Goal: Task Accomplishment & Management: Complete application form

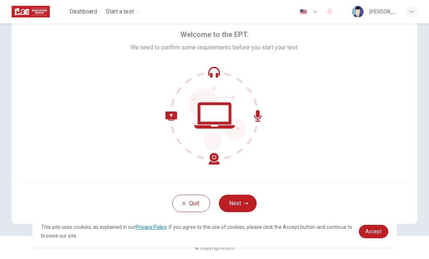
scroll to position [29, 0]
click at [237, 206] on button "Next" at bounding box center [238, 203] width 38 height 17
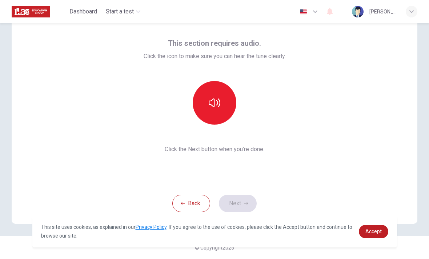
click at [223, 106] on button "button" at bounding box center [215, 103] width 44 height 44
click at [244, 204] on icon "button" at bounding box center [246, 203] width 4 height 4
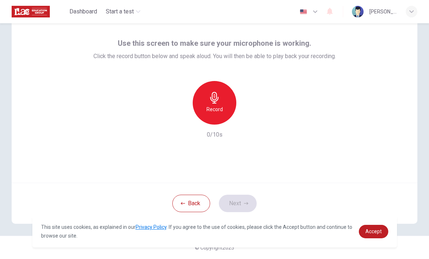
click at [225, 108] on div "Record" at bounding box center [215, 103] width 44 height 44
click at [240, 206] on button "Next" at bounding box center [238, 203] width 38 height 17
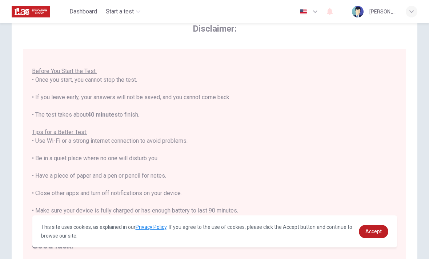
scroll to position [8, 0]
click at [377, 228] on span "Accept" at bounding box center [373, 231] width 16 height 6
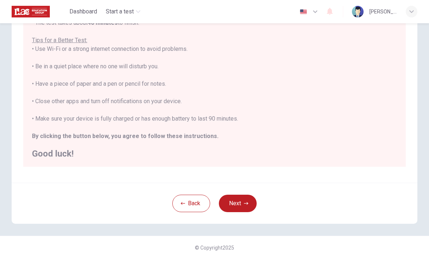
click at [246, 202] on icon "button" at bounding box center [246, 203] width 4 height 4
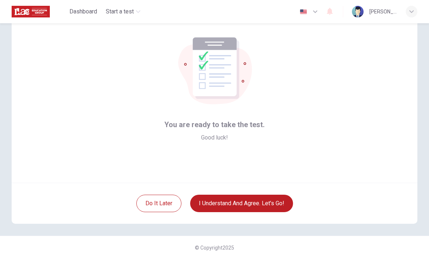
scroll to position [29, 0]
click at [272, 205] on button "I understand and agree. Let’s go!" at bounding box center [241, 203] width 103 height 17
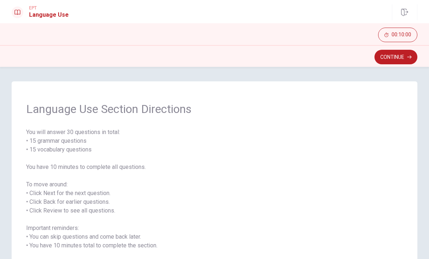
click at [395, 57] on button "Continue" at bounding box center [395, 57] width 43 height 15
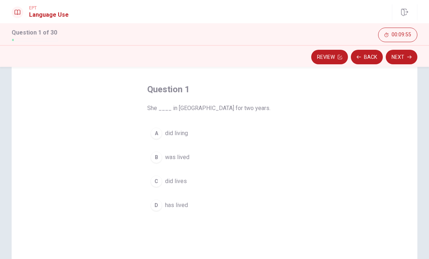
scroll to position [27, 0]
click at [155, 209] on div "D" at bounding box center [156, 206] width 12 height 12
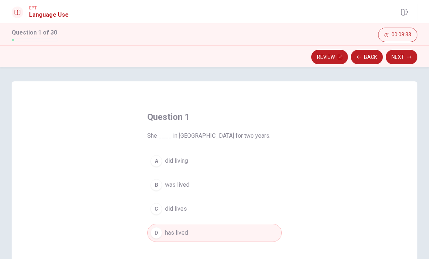
scroll to position [0, 0]
click at [403, 56] on button "Next" at bounding box center [401, 57] width 32 height 15
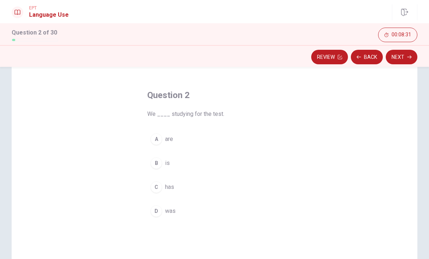
scroll to position [40, 0]
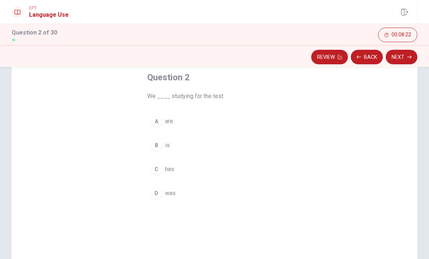
click at [157, 124] on div "A" at bounding box center [156, 122] width 12 height 12
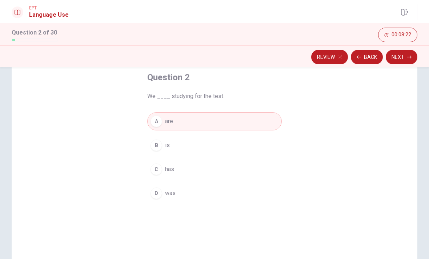
click at [402, 57] on button "Next" at bounding box center [401, 57] width 32 height 15
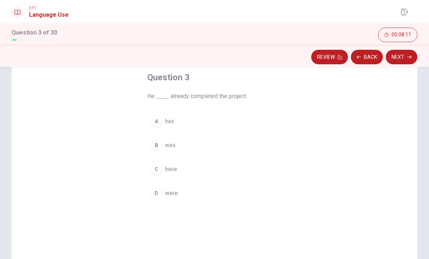
click at [158, 145] on div "B" at bounding box center [156, 145] width 12 height 12
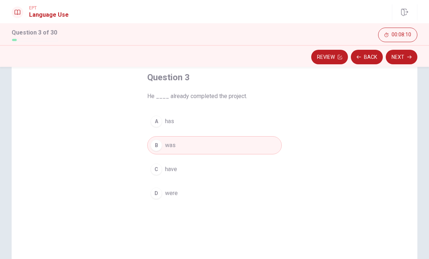
click at [401, 58] on button "Next" at bounding box center [401, 57] width 32 height 15
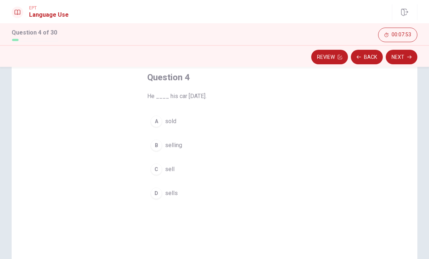
click at [159, 190] on div "D" at bounding box center [156, 193] width 12 height 12
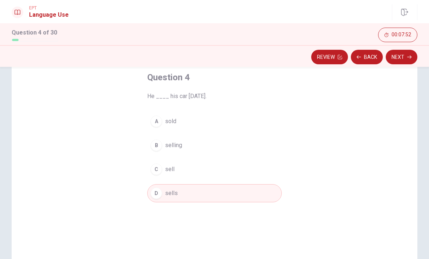
click at [400, 56] on button "Next" at bounding box center [401, 57] width 32 height 15
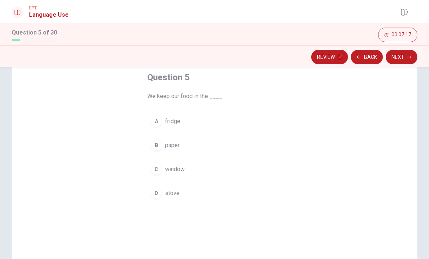
click at [160, 123] on div "A" at bounding box center [156, 122] width 12 height 12
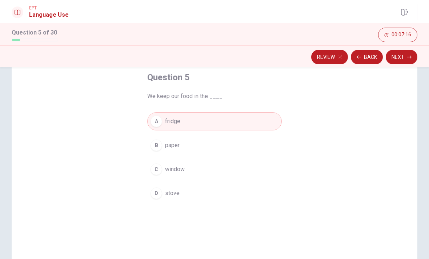
click at [402, 54] on button "Next" at bounding box center [401, 57] width 32 height 15
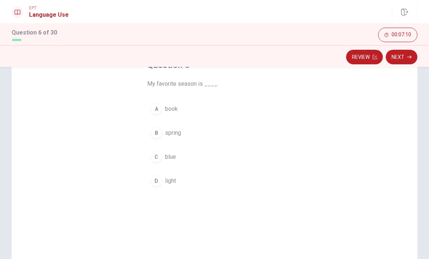
scroll to position [52, 0]
click at [158, 138] on div "B" at bounding box center [156, 133] width 12 height 12
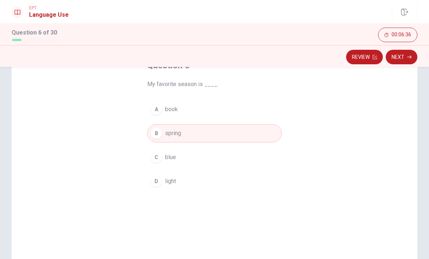
click at [398, 58] on button "Next" at bounding box center [401, 57] width 32 height 15
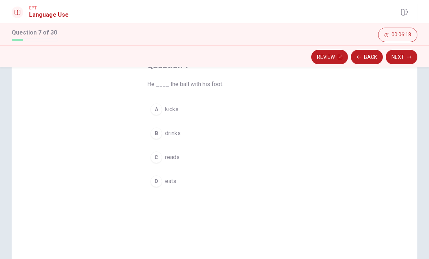
click at [159, 185] on div "D" at bounding box center [156, 181] width 12 height 12
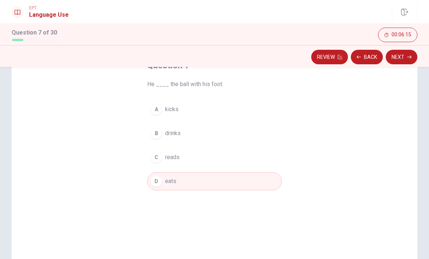
click at [406, 58] on button "Next" at bounding box center [401, 57] width 32 height 15
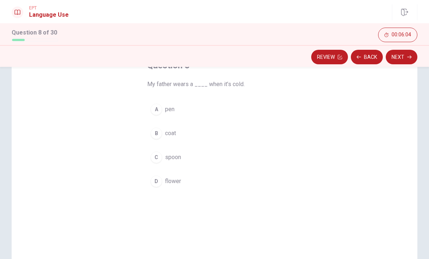
click at [161, 133] on div "B" at bounding box center [156, 133] width 12 height 12
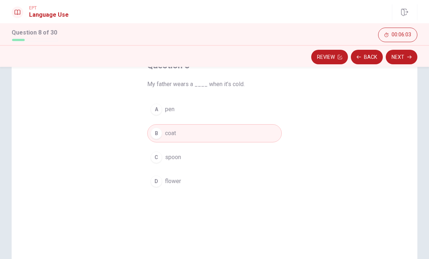
click at [399, 58] on button "Next" at bounding box center [401, 57] width 32 height 15
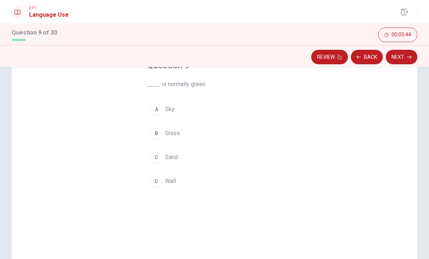
click at [158, 179] on div "D" at bounding box center [156, 181] width 12 height 12
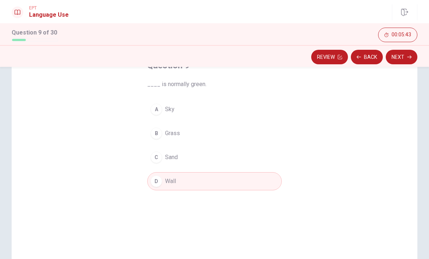
click at [407, 56] on icon "button" at bounding box center [409, 57] width 4 height 4
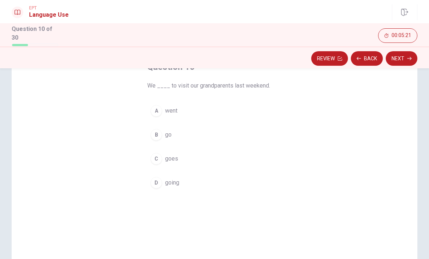
click at [155, 138] on div "B" at bounding box center [156, 135] width 12 height 12
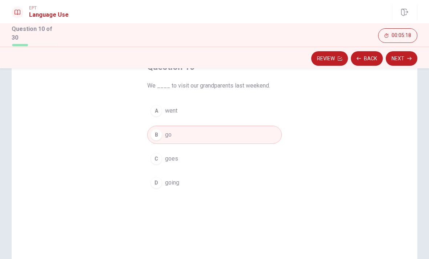
click at [406, 57] on button "Next" at bounding box center [401, 58] width 32 height 15
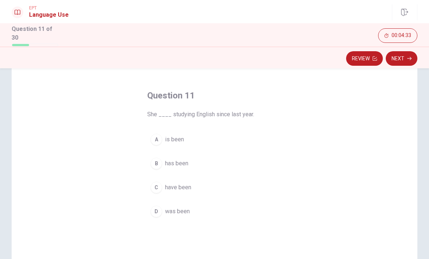
scroll to position [24, 0]
click at [160, 210] on div "D" at bounding box center [156, 211] width 12 height 12
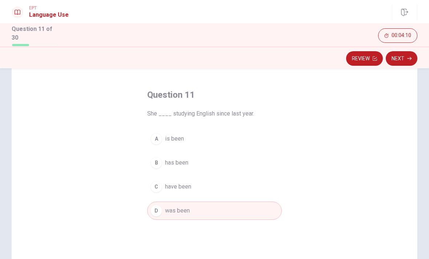
click at [402, 56] on button "Next" at bounding box center [401, 58] width 32 height 15
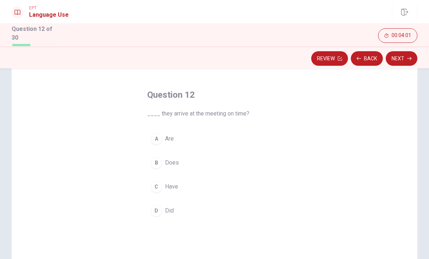
click at [158, 142] on div "A" at bounding box center [156, 139] width 12 height 12
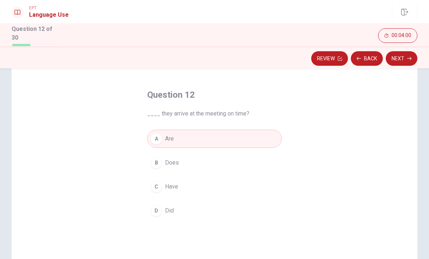
click at [400, 56] on button "Next" at bounding box center [401, 58] width 32 height 15
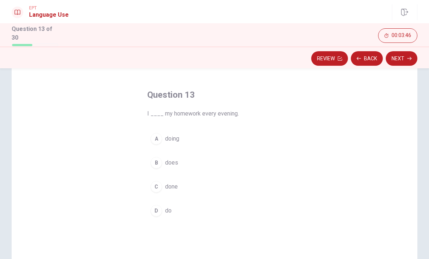
click at [162, 207] on button "D do" at bounding box center [214, 211] width 134 height 18
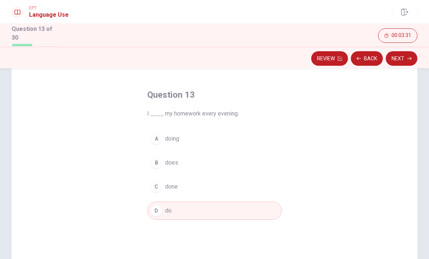
click at [397, 57] on button "Next" at bounding box center [401, 58] width 32 height 15
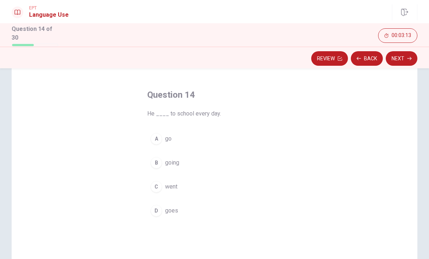
click at [159, 134] on div "A" at bounding box center [156, 139] width 12 height 12
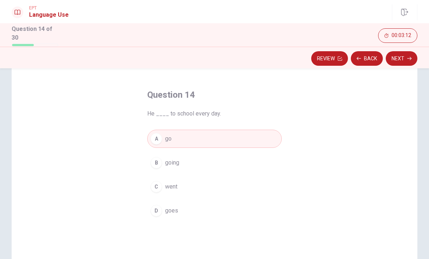
click at [401, 61] on button "Next" at bounding box center [401, 58] width 32 height 15
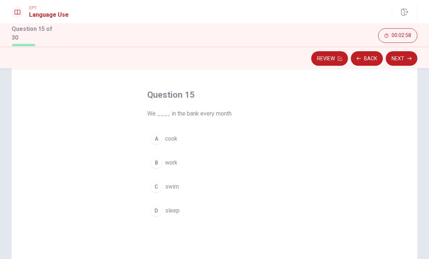
click at [161, 161] on div "B" at bounding box center [156, 163] width 12 height 12
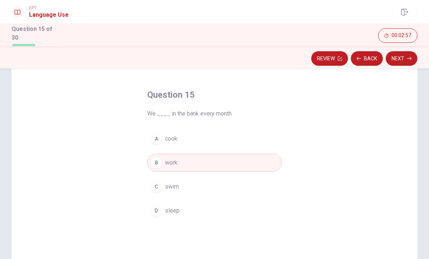
click at [400, 52] on button "Next" at bounding box center [401, 58] width 32 height 15
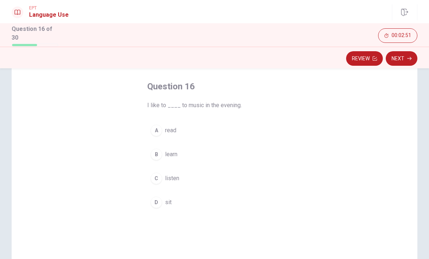
scroll to position [32, 0]
click at [158, 174] on div "C" at bounding box center [156, 178] width 12 height 12
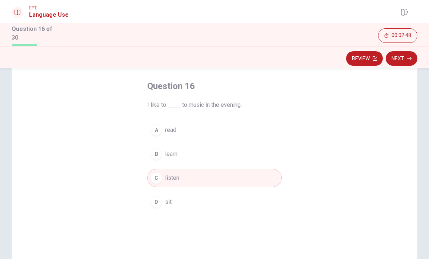
click at [405, 60] on button "Next" at bounding box center [401, 58] width 32 height 15
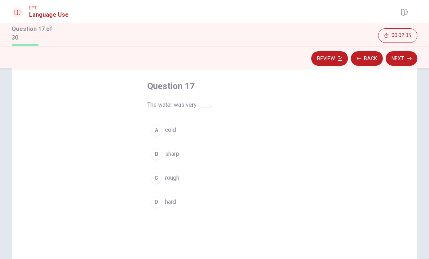
click at [159, 127] on div "A" at bounding box center [156, 130] width 12 height 12
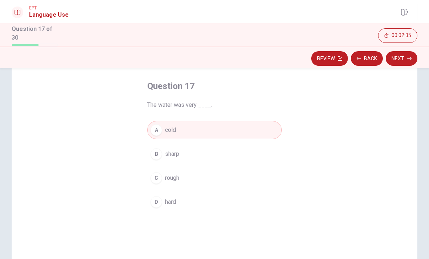
click at [399, 57] on button "Next" at bounding box center [401, 58] width 32 height 15
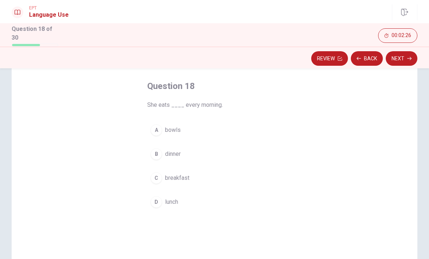
click at [159, 203] on div "D" at bounding box center [156, 202] width 12 height 12
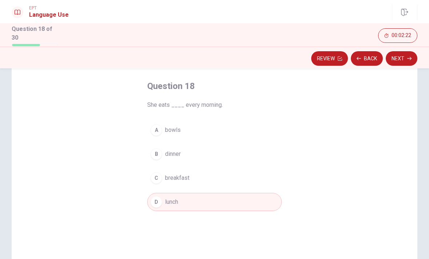
click at [157, 182] on div "C" at bounding box center [156, 178] width 12 height 12
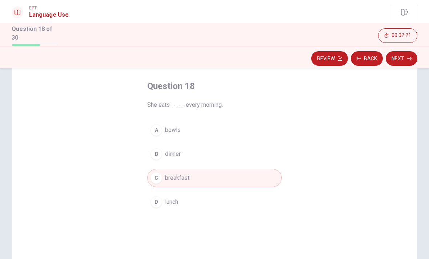
click at [405, 56] on button "Next" at bounding box center [401, 58] width 32 height 15
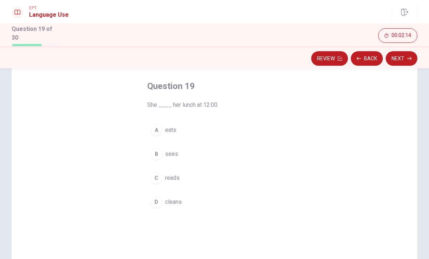
click at [157, 127] on div "A" at bounding box center [156, 130] width 12 height 12
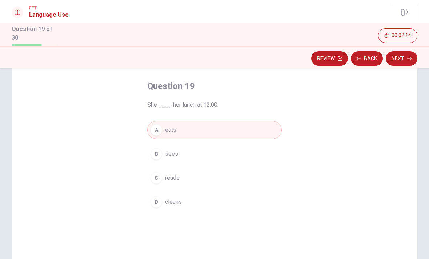
click at [404, 61] on button "Next" at bounding box center [401, 58] width 32 height 15
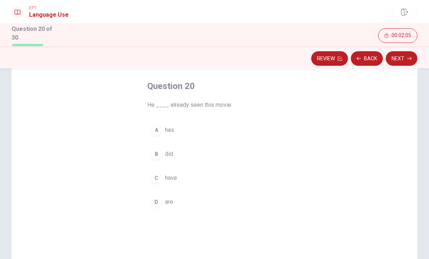
click at [159, 129] on div "A" at bounding box center [156, 130] width 12 height 12
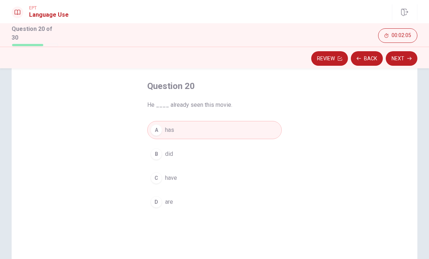
click at [404, 57] on button "Next" at bounding box center [401, 58] width 32 height 15
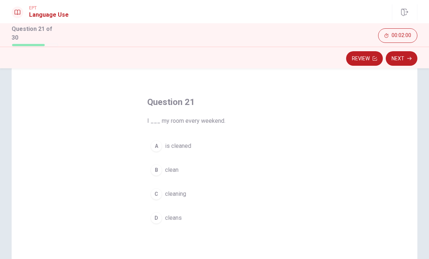
scroll to position [42, 0]
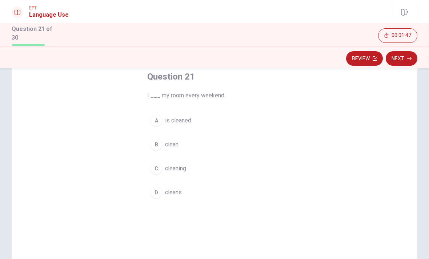
click at [157, 149] on div "B" at bounding box center [156, 145] width 12 height 12
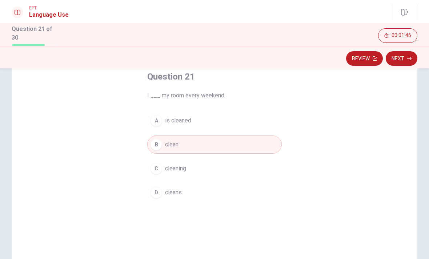
click at [398, 53] on button "Next" at bounding box center [401, 58] width 32 height 15
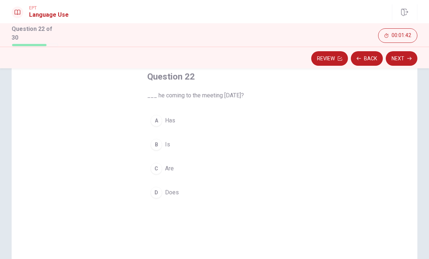
click at [158, 145] on div "B" at bounding box center [156, 145] width 12 height 12
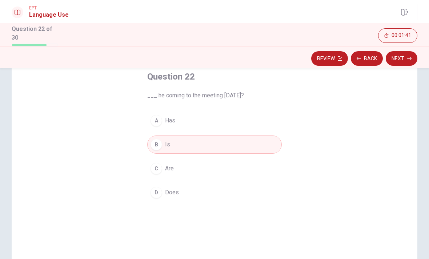
click at [408, 54] on button "Next" at bounding box center [401, 58] width 32 height 15
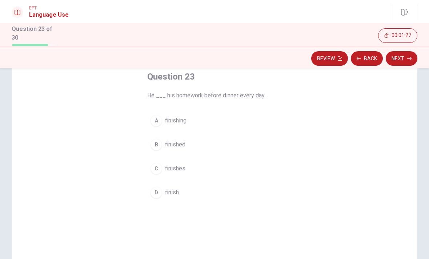
click at [176, 143] on span "finished" at bounding box center [175, 144] width 20 height 9
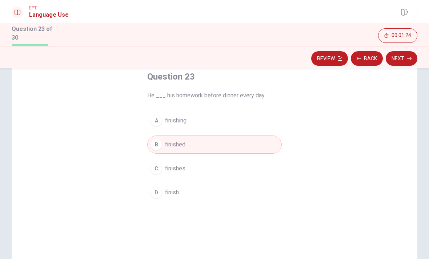
click at [178, 195] on span "finish" at bounding box center [172, 192] width 14 height 9
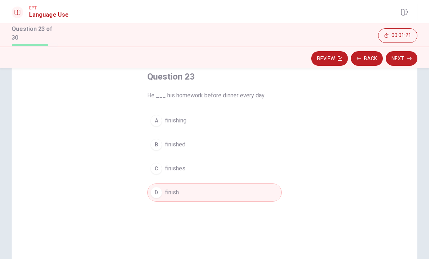
click at [185, 169] on span "finishes" at bounding box center [175, 168] width 20 height 9
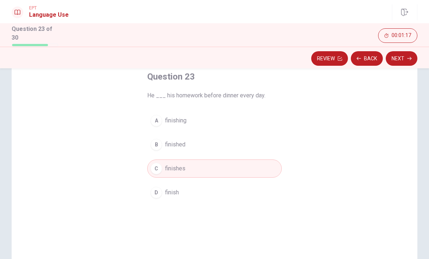
click at [404, 52] on button "Next" at bounding box center [401, 58] width 32 height 15
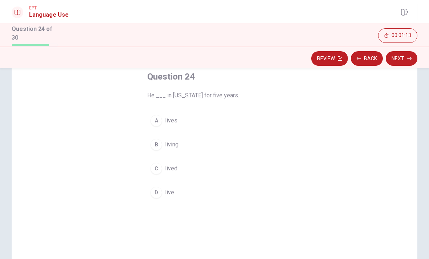
click at [171, 118] on span "lives" at bounding box center [171, 120] width 12 height 9
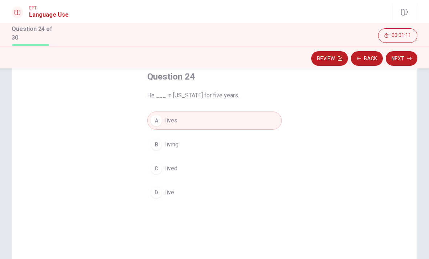
click at [400, 55] on button "Next" at bounding box center [401, 58] width 32 height 15
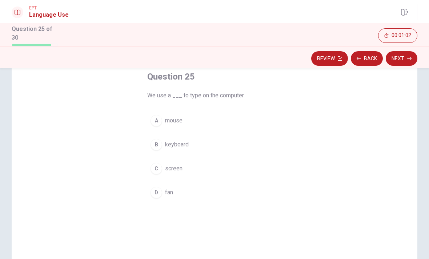
click at [193, 135] on button "B keyboard" at bounding box center [214, 144] width 134 height 18
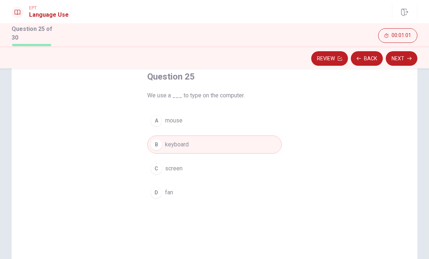
click at [402, 54] on button "Next" at bounding box center [401, 58] width 32 height 15
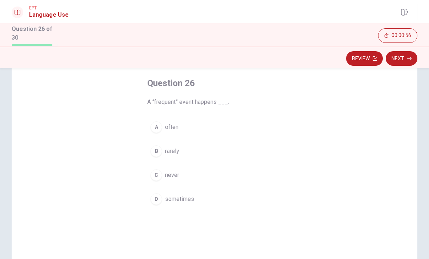
scroll to position [36, 0]
click at [161, 197] on div "D" at bounding box center [156, 198] width 12 height 12
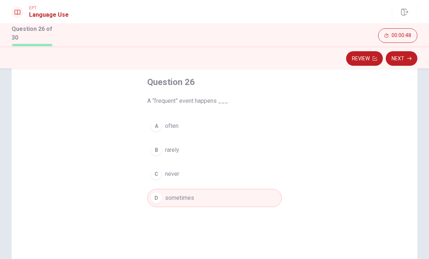
click at [402, 59] on button "Next" at bounding box center [401, 58] width 32 height 15
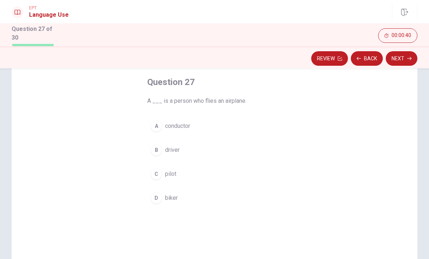
click at [160, 175] on div "C" at bounding box center [156, 174] width 12 height 12
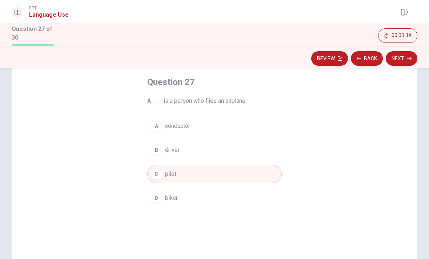
click at [401, 58] on button "Next" at bounding box center [401, 58] width 32 height 15
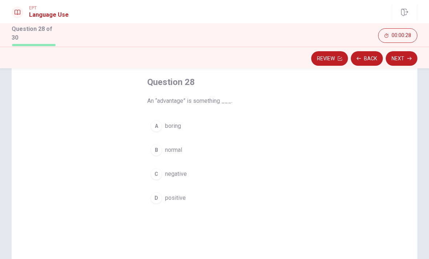
click at [159, 126] on div "A" at bounding box center [156, 126] width 12 height 12
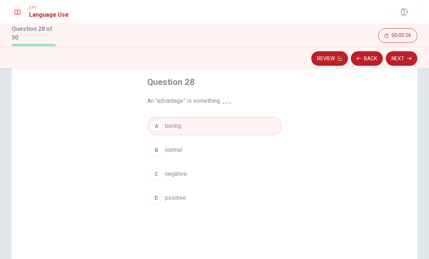
click at [157, 201] on div "D" at bounding box center [156, 198] width 12 height 12
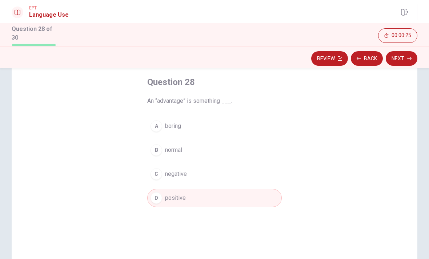
click at [395, 57] on button "Next" at bounding box center [401, 58] width 32 height 15
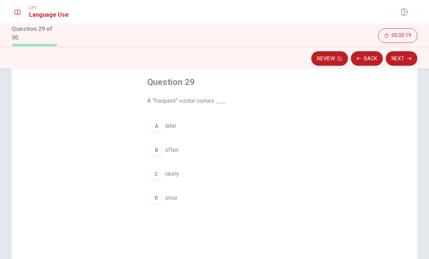
click at [157, 150] on div "B" at bounding box center [156, 150] width 12 height 12
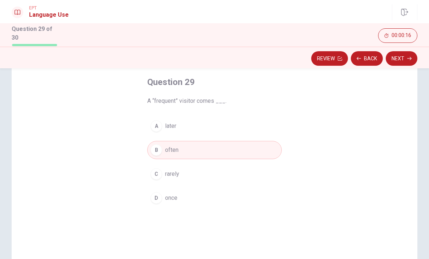
click at [404, 58] on button "Next" at bounding box center [401, 58] width 32 height 15
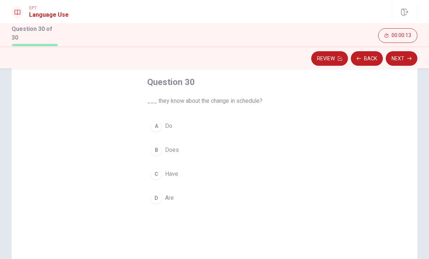
click at [163, 191] on button "D Are" at bounding box center [214, 198] width 134 height 18
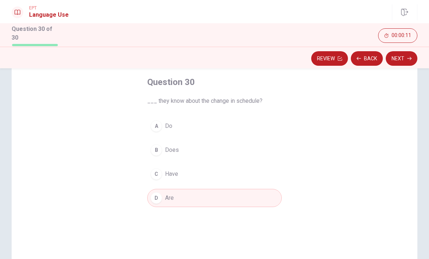
click at [403, 61] on button "Next" at bounding box center [401, 58] width 32 height 15
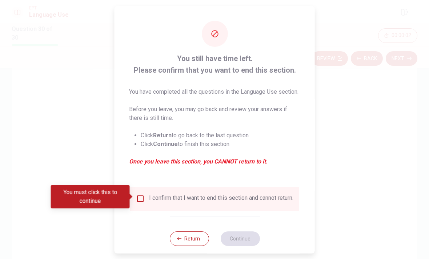
click at [143, 198] on input "You must click this to continue" at bounding box center [140, 198] width 9 height 9
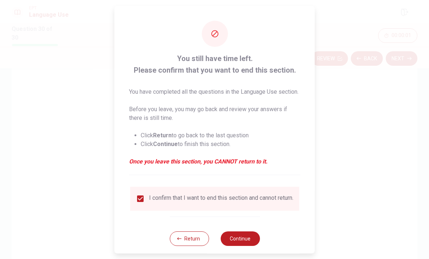
click at [246, 246] on button "Continue" at bounding box center [239, 238] width 39 height 15
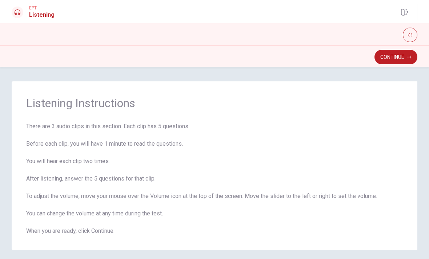
scroll to position [0, 0]
click at [396, 57] on button "Continue" at bounding box center [395, 57] width 43 height 15
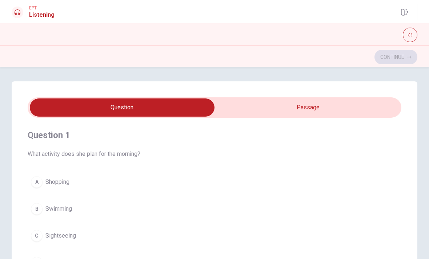
scroll to position [0, 0]
type input "7"
click at [311, 108] on input "checkbox" at bounding box center [122, 107] width 560 height 18
checkbox input "true"
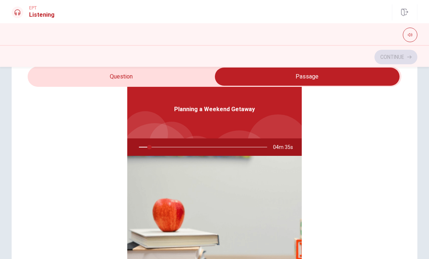
scroll to position [29, 0]
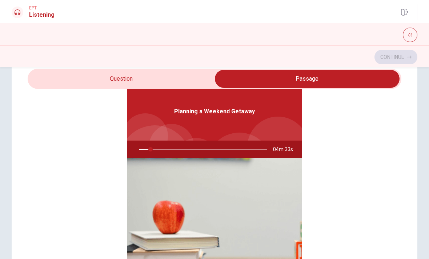
type input "9"
click at [204, 74] on input "checkbox" at bounding box center [307, 79] width 560 height 18
checkbox input "false"
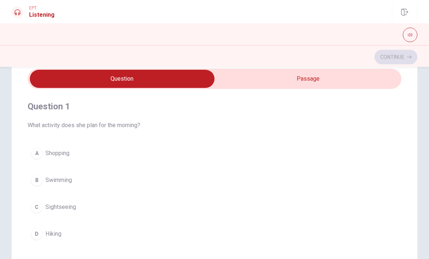
scroll to position [0, 0]
type input "12"
click at [282, 79] on input "checkbox" at bounding box center [122, 79] width 560 height 18
checkbox input "true"
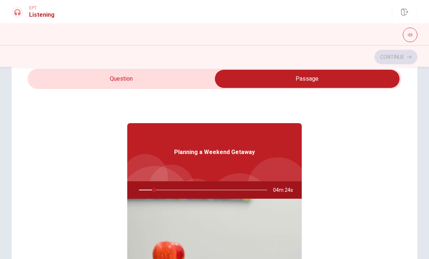
type input "12"
click at [191, 81] on input "checkbox" at bounding box center [307, 79] width 560 height 18
checkbox input "false"
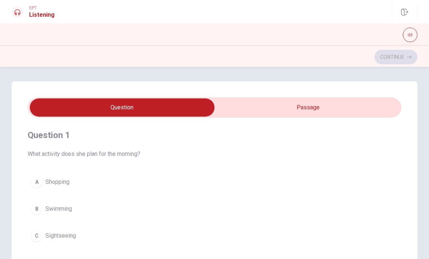
type input "18"
click at [260, 110] on input "checkbox" at bounding box center [122, 107] width 560 height 18
checkbox input "true"
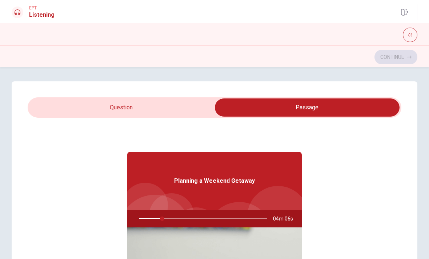
click at [167, 216] on div at bounding box center [201, 218] width 143 height 17
click at [186, 145] on div "Planning a Weekend Getaway 04m 04s" at bounding box center [214, 258] width 174 height 280
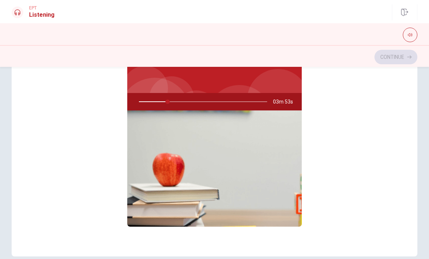
click at [186, 104] on div at bounding box center [201, 101] width 143 height 17
click at [180, 103] on div at bounding box center [201, 101] width 143 height 17
click at [179, 103] on div at bounding box center [201, 101] width 143 height 17
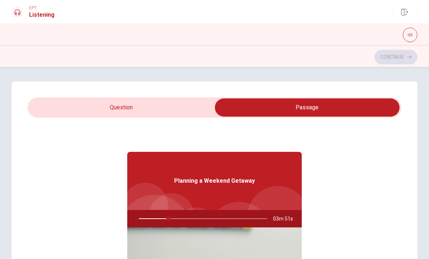
scroll to position [0, 0]
type input "23"
click at [150, 105] on input "checkbox" at bounding box center [307, 107] width 560 height 18
checkbox input "false"
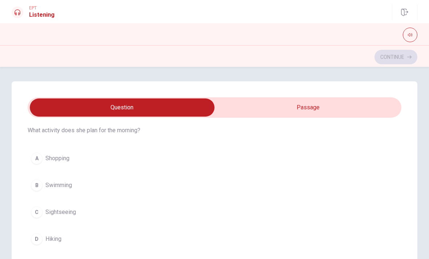
scroll to position [60, 0]
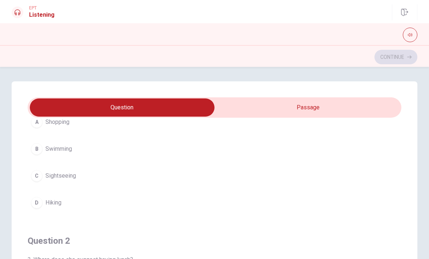
click at [38, 203] on div "D" at bounding box center [37, 203] width 12 height 12
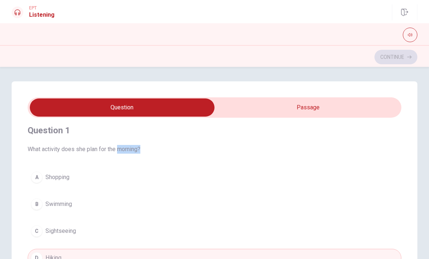
scroll to position [6, 0]
click at [60, 177] on span "Shopping" at bounding box center [57, 176] width 24 height 9
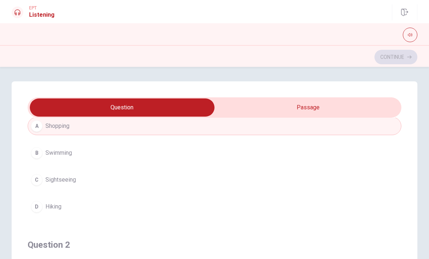
scroll to position [56, 0]
click at [50, 208] on span "Hiking" at bounding box center [53, 207] width 16 height 9
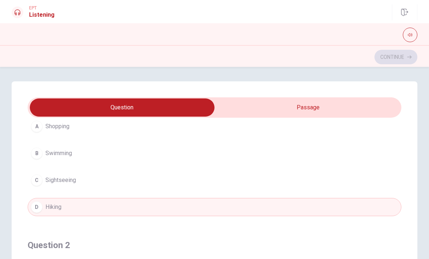
type input "54"
click at [347, 110] on input "checkbox" at bounding box center [122, 107] width 560 height 18
checkbox input "true"
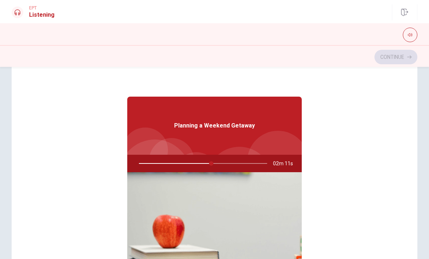
scroll to position [0, 0]
click at [138, 58] on div "Continue" at bounding box center [214, 57] width 405 height 14
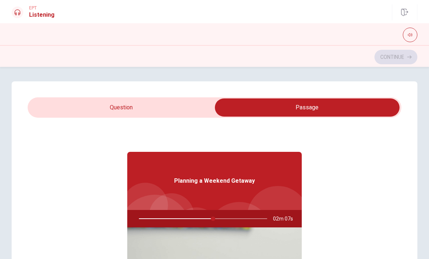
scroll to position [2, 0]
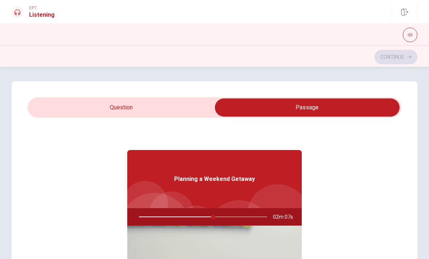
type input "58"
click at [72, 105] on input "checkbox" at bounding box center [307, 107] width 560 height 18
checkbox input "false"
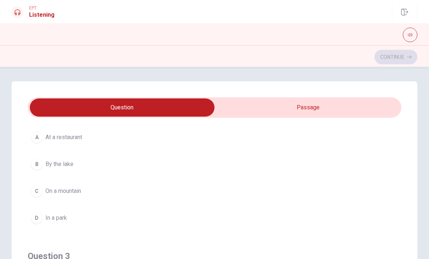
scroll to position [205, 0]
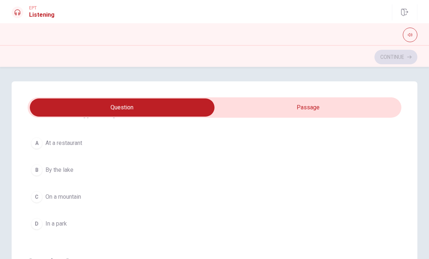
click at [44, 194] on button "C On a mountain" at bounding box center [214, 197] width 373 height 18
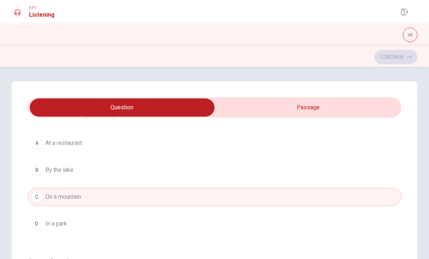
click at [44, 194] on button "C On a mountain" at bounding box center [214, 197] width 373 height 18
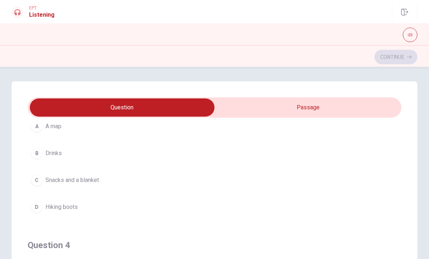
scroll to position [387, 0]
click at [42, 178] on button "C Snacks and a blanket" at bounding box center [214, 180] width 373 height 18
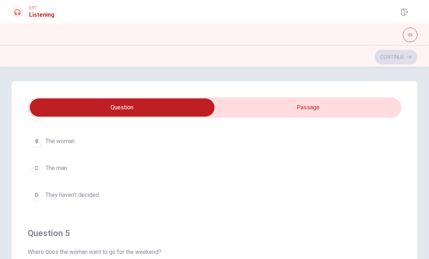
scroll to position [567, 0]
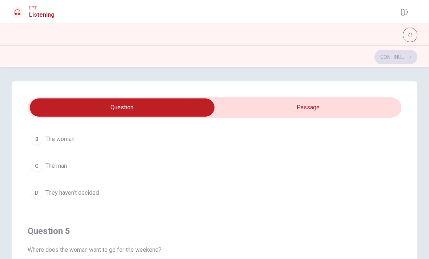
click at [34, 163] on div "C" at bounding box center [37, 166] width 12 height 12
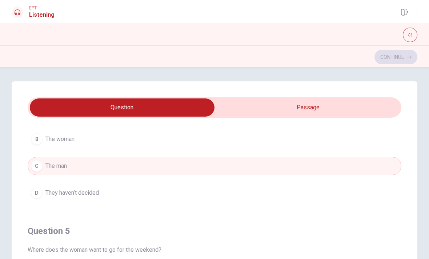
click at [48, 191] on span "They haven’t decided" at bounding box center [71, 193] width 53 height 9
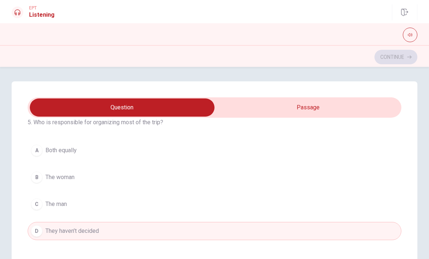
scroll to position [528, 0]
click at [43, 155] on button "A Both equally" at bounding box center [214, 151] width 373 height 18
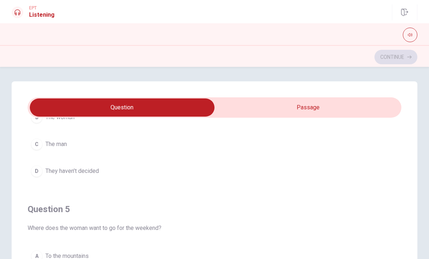
scroll to position [588, 0]
click at [40, 252] on div "A" at bounding box center [37, 256] width 12 height 12
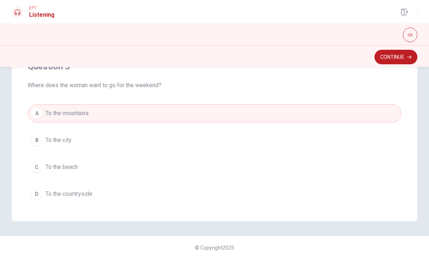
scroll to position [579, 0]
click at [64, 197] on span "To the countryside" at bounding box center [68, 193] width 47 height 9
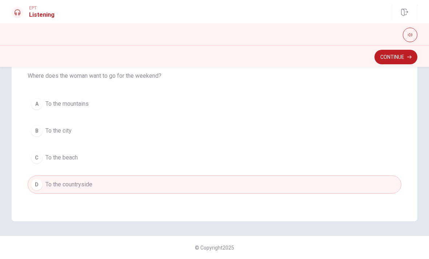
scroll to position [588, 0]
click at [393, 57] on button "Continue" at bounding box center [395, 57] width 43 height 15
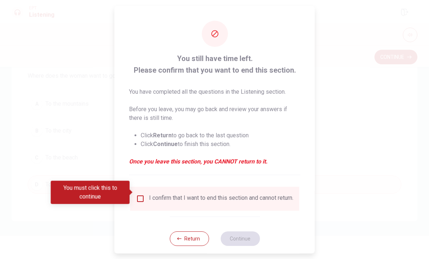
click at [137, 194] on input "You must click this to continue" at bounding box center [140, 198] width 9 height 9
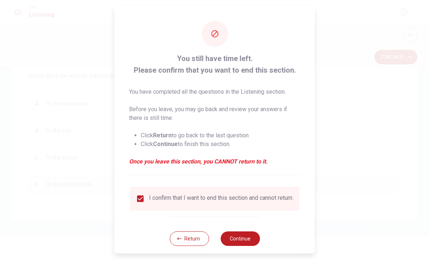
click at [241, 237] on button "Continue" at bounding box center [239, 238] width 39 height 15
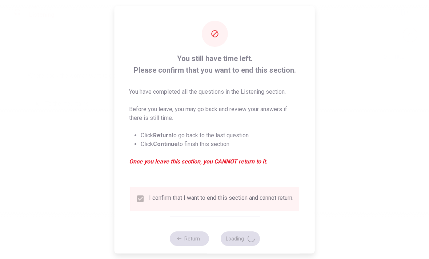
scroll to position [0, 0]
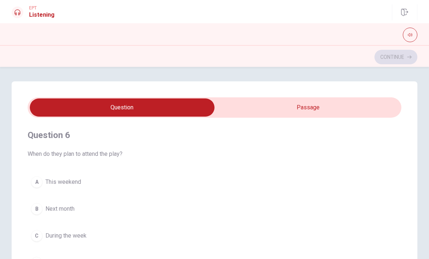
click at [292, 109] on input "checkbox" at bounding box center [122, 107] width 560 height 18
checkbox input "true"
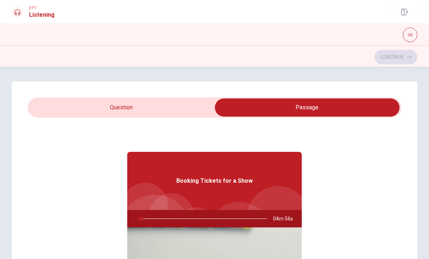
type input "2"
click at [156, 109] on input "checkbox" at bounding box center [307, 107] width 560 height 18
checkbox input "false"
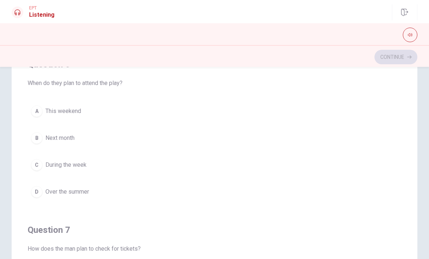
click at [44, 109] on button "A This weekend" at bounding box center [214, 111] width 373 height 18
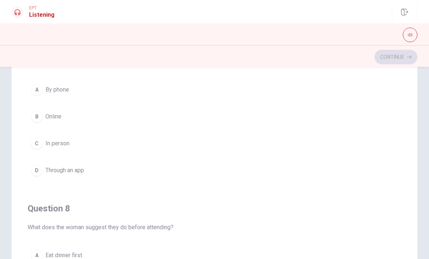
scroll to position [187, 0]
click at [41, 170] on div "D" at bounding box center [37, 170] width 12 height 12
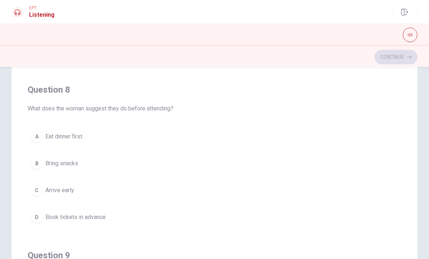
scroll to position [311, 0]
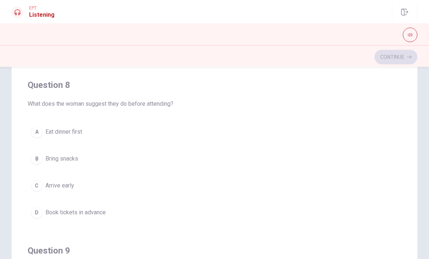
click at [85, 130] on button "A Eat dinner first" at bounding box center [214, 132] width 373 height 18
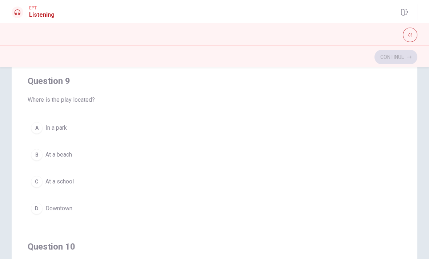
scroll to position [490, 0]
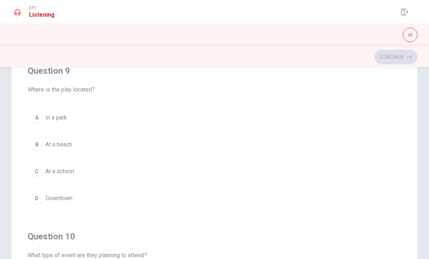
click at [70, 202] on span "Downtown" at bounding box center [58, 198] width 27 height 9
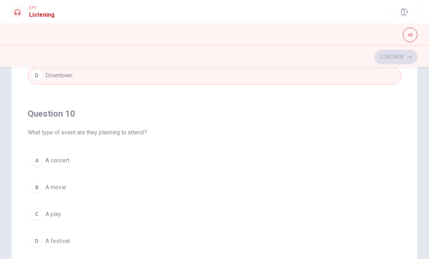
scroll to position [96, 0]
click at [44, 214] on button "C A play" at bounding box center [214, 214] width 373 height 18
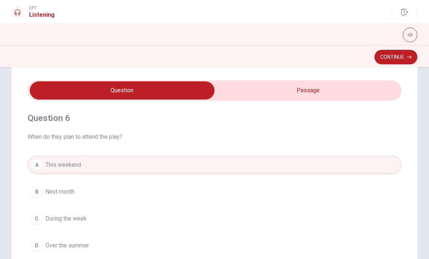
scroll to position [0, 0]
click at [397, 56] on button "Continue" at bounding box center [395, 57] width 43 height 15
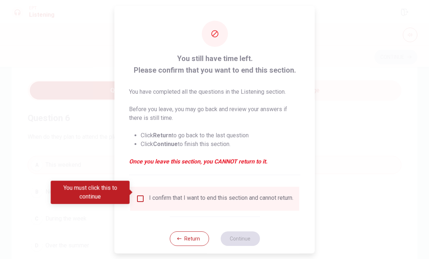
click at [139, 194] on input "You must click this to continue" at bounding box center [140, 198] width 9 height 9
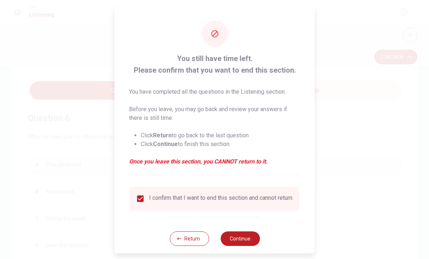
click at [236, 235] on button "Continue" at bounding box center [239, 238] width 39 height 15
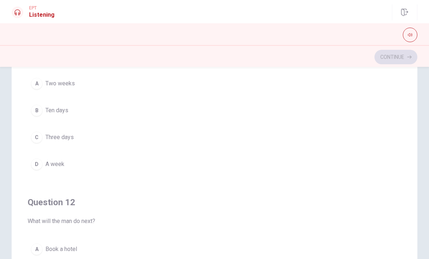
click at [55, 183] on div "Question 11 How long does the man consider staying? A Two weeks B Ten days C Th…" at bounding box center [214, 102] width 373 height 166
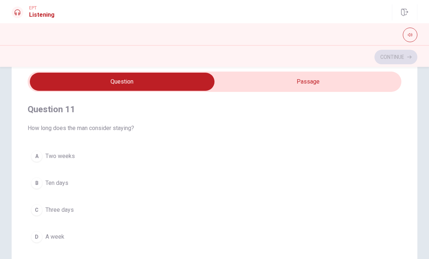
scroll to position [13, 0]
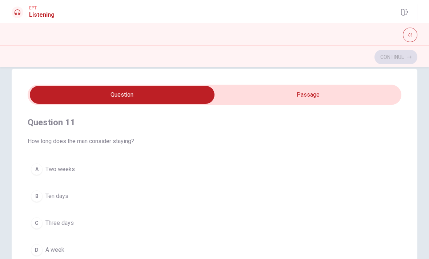
click at [297, 92] on input "checkbox" at bounding box center [122, 95] width 560 height 18
checkbox input "true"
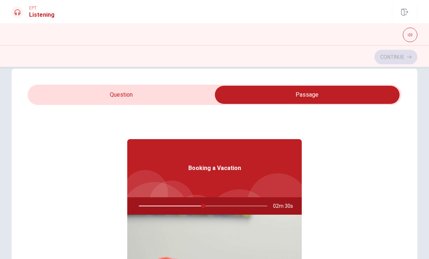
type input "50"
click at [137, 93] on input "checkbox" at bounding box center [307, 95] width 560 height 18
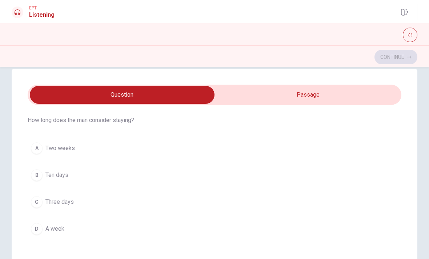
scroll to position [21, 0]
click at [32, 149] on div "A" at bounding box center [37, 148] width 12 height 12
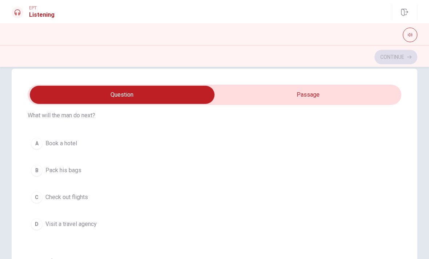
scroll to position [185, 0]
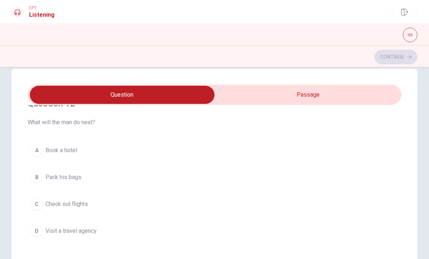
click at [33, 149] on div "A" at bounding box center [37, 151] width 12 height 12
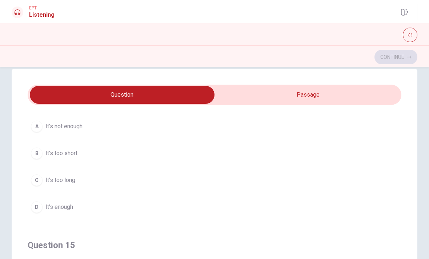
scroll to position [539, 0]
click at [39, 177] on div "C" at bounding box center [37, 181] width 12 height 12
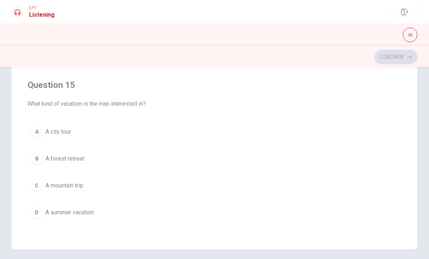
scroll to position [125, 0]
click at [42, 209] on button "D A summer vacation" at bounding box center [214, 212] width 373 height 18
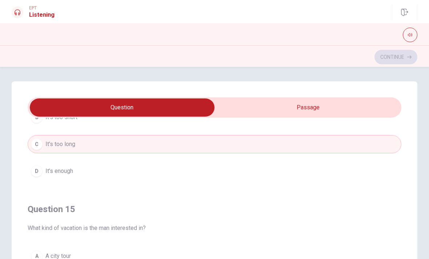
scroll to position [0, 0]
click at [38, 166] on div "D" at bounding box center [37, 171] width 12 height 12
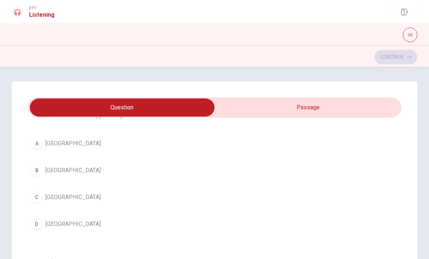
scroll to position [368, 0]
click at [36, 168] on div "B" at bounding box center [37, 173] width 12 height 12
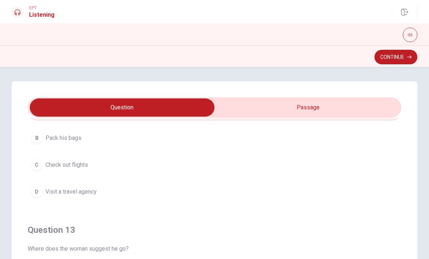
scroll to position [234, 0]
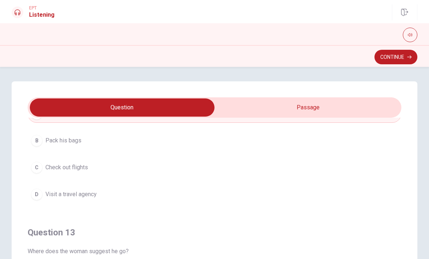
click at [46, 189] on button "D Visit a travel agency" at bounding box center [214, 194] width 373 height 18
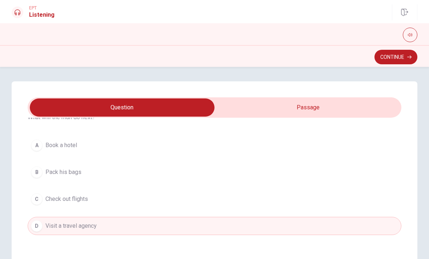
scroll to position [203, 0]
click at [305, 114] on input "checkbox" at bounding box center [122, 107] width 560 height 18
checkbox input "true"
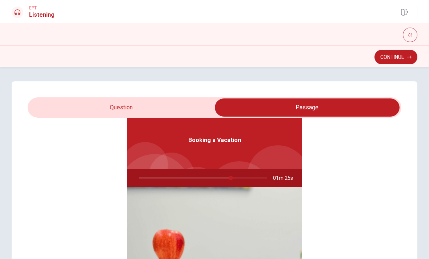
type input "72"
click at [53, 108] on input "checkbox" at bounding box center [307, 107] width 560 height 18
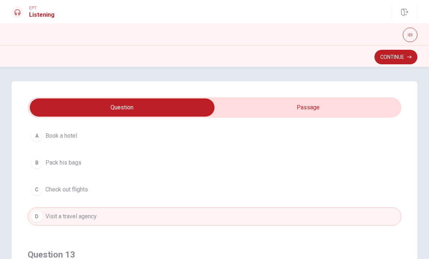
scroll to position [211, 0]
click at [57, 191] on span "Check out flights" at bounding box center [66, 190] width 42 height 9
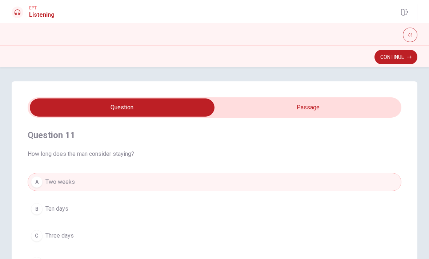
scroll to position [0, 0]
click at [317, 106] on input "checkbox" at bounding box center [122, 107] width 560 height 18
checkbox input "true"
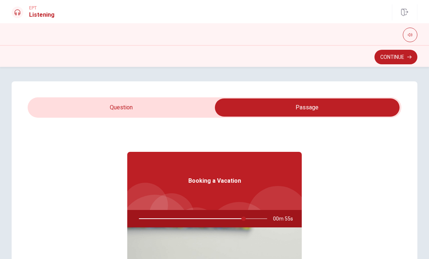
type input "82"
click at [134, 111] on input "checkbox" at bounding box center [307, 107] width 560 height 18
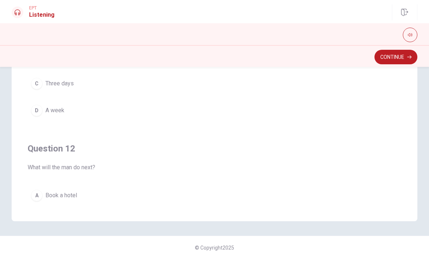
click at [42, 114] on button "D A week" at bounding box center [214, 110] width 373 height 18
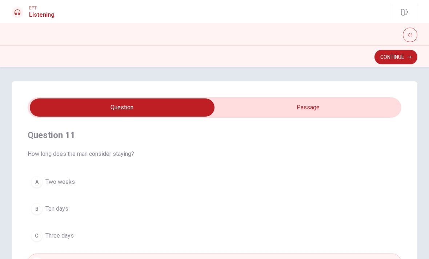
click at [312, 107] on input "checkbox" at bounding box center [122, 107] width 560 height 18
checkbox input "true"
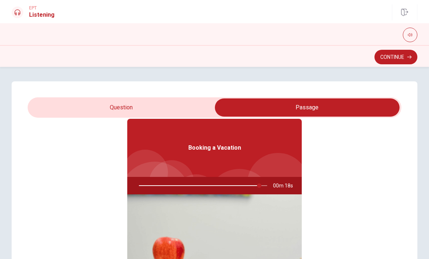
scroll to position [33, 0]
type input "94"
click at [159, 111] on input "checkbox" at bounding box center [307, 107] width 560 height 18
checkbox input "false"
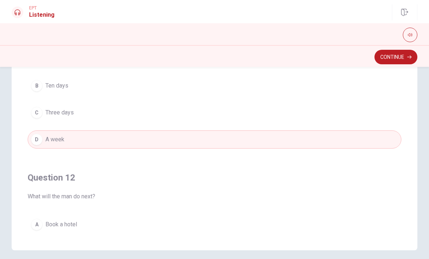
scroll to position [0, 0]
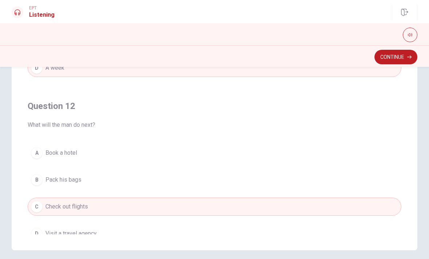
click at [38, 150] on div "A" at bounding box center [37, 153] width 12 height 12
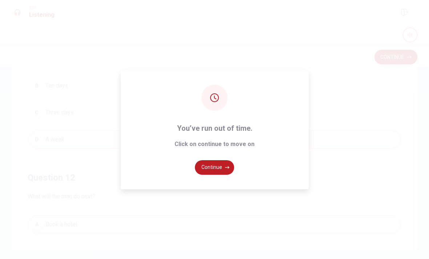
click at [397, 58] on div "You’ve run out of time. Click on continue to move on Continue" at bounding box center [214, 129] width 429 height 259
click at [215, 174] on button "Continue" at bounding box center [214, 167] width 39 height 15
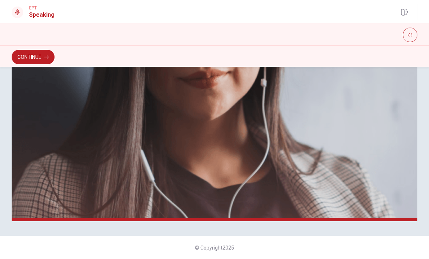
scroll to position [177, 0]
click at [36, 55] on button "Continue" at bounding box center [33, 57] width 43 height 15
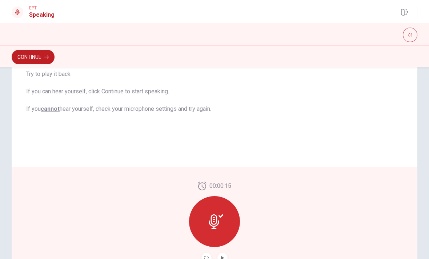
scroll to position [121, 0]
click at [209, 218] on icon at bounding box center [216, 221] width 15 height 15
click at [206, 222] on div at bounding box center [214, 221] width 51 height 51
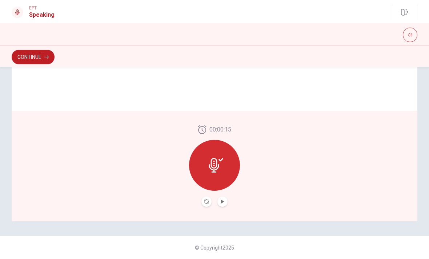
scroll to position [177, 0]
click at [222, 200] on icon "Play Audio" at bounding box center [221, 201] width 3 height 4
click at [222, 199] on icon "Pause Audio" at bounding box center [222, 201] width 4 height 4
click at [209, 165] on icon at bounding box center [214, 165] width 11 height 15
click at [28, 56] on button "Continue" at bounding box center [33, 57] width 43 height 15
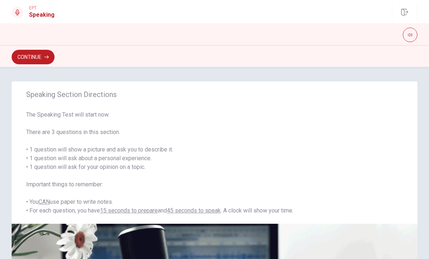
scroll to position [0, 0]
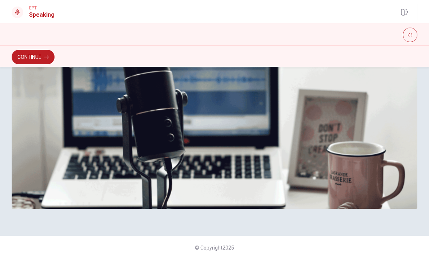
click at [33, 58] on button "Continue" at bounding box center [33, 57] width 43 height 15
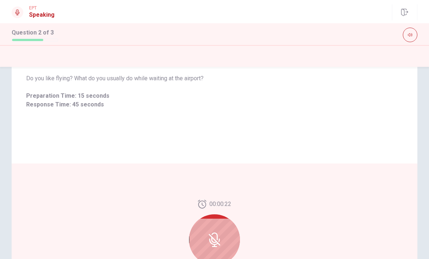
scroll to position [58, 0]
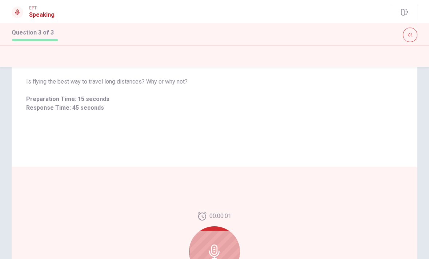
click at [227, 242] on div at bounding box center [214, 251] width 51 height 51
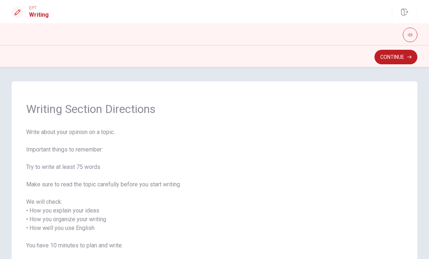
scroll to position [0, 0]
click at [408, 58] on icon "button" at bounding box center [409, 57] width 4 height 4
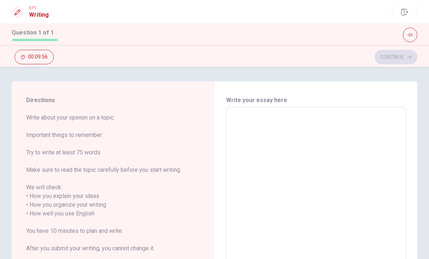
click at [368, 118] on textarea at bounding box center [315, 209] width 169 height 193
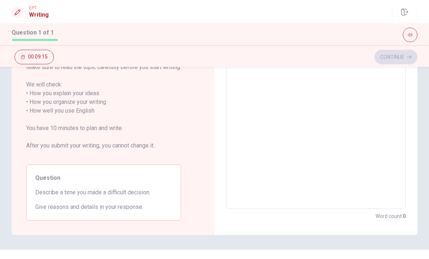
scroll to position [105, 0]
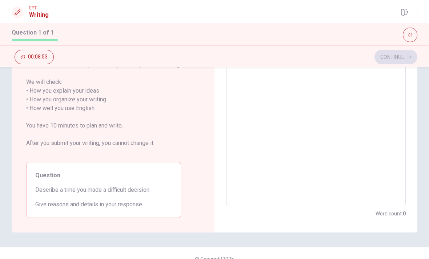
type textarea "m"
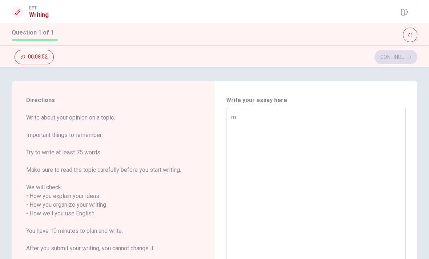
type textarea "x"
type textarea "I"
type textarea "x"
type textarea "I,"
type textarea "x"
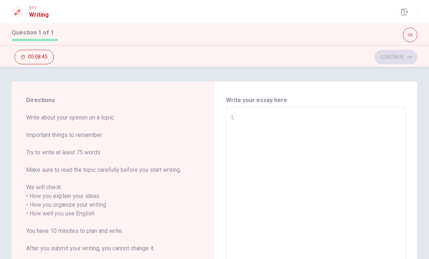
type textarea "I"
type textarea "x"
type textarea "I@"
type textarea "x"
type textarea "I"
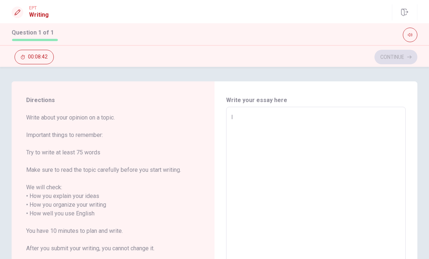
type textarea "x"
type textarea "I"
type textarea "x"
type textarea "I t"
type textarea "x"
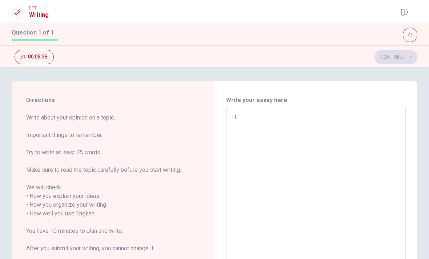
type textarea "I th"
type textarea "x"
type textarea "I thi"
type textarea "x"
type textarea "I thin"
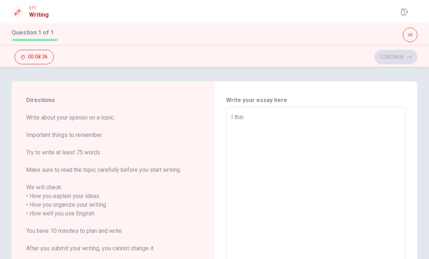
type textarea "x"
type textarea "I think"
type textarea "x"
type textarea "I think"
type textarea "x"
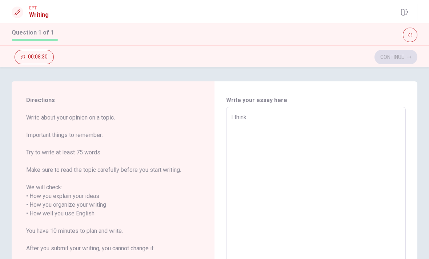
type textarea "I think m"
type textarea "x"
type textarea "I think"
type textarea "x"
type textarea "I think i"
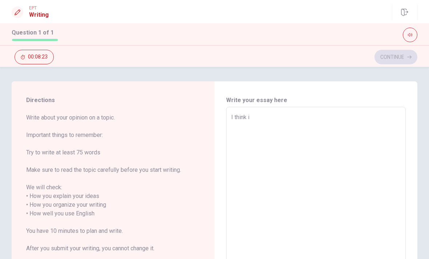
type textarea "x"
type textarea "I think is"
type textarea "x"
type textarea "I think is"
type textarea "x"
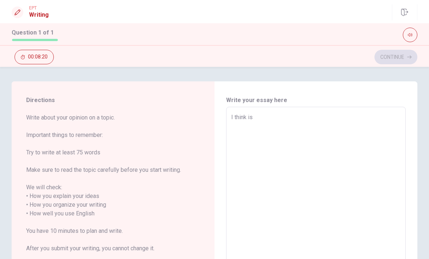
type textarea "I think is m"
type textarea "x"
type textarea "I think is mo"
type textarea "x"
type textarea "I think is m"
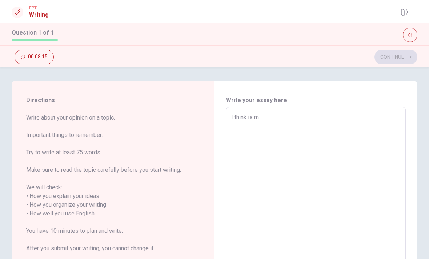
type textarea "x"
type textarea "I think is"
type textarea "x"
type textarea "I think is"
type textarea "x"
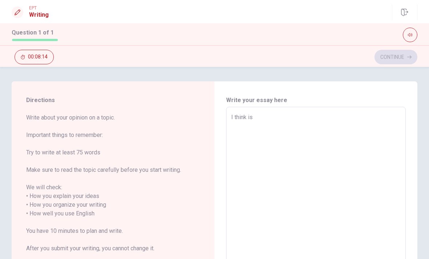
type textarea "I think i"
type textarea "x"
type textarea "I think"
type textarea "x"
type textarea "I think t"
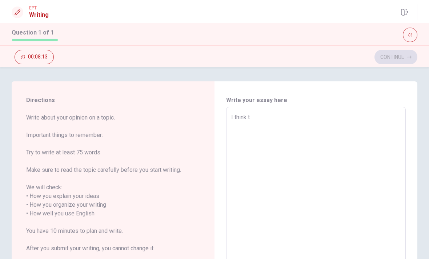
type textarea "x"
type textarea "I think th"
type textarea "x"
type textarea "I think the"
type textarea "x"
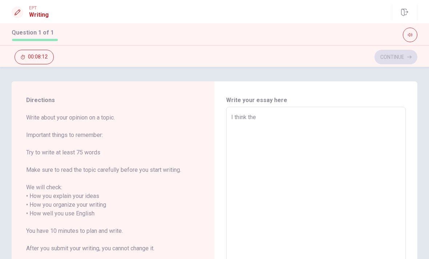
type textarea "I think the"
type textarea "x"
type textarea "I think the m"
type textarea "x"
type textarea "I think the me"
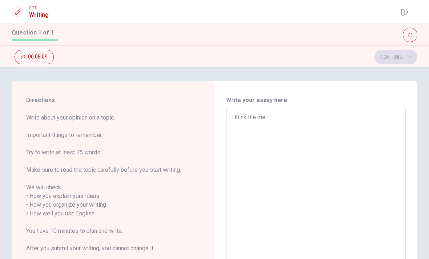
type textarea "x"
type textarea "I think the mem"
type textarea "x"
type textarea "I think the memo"
type textarea "x"
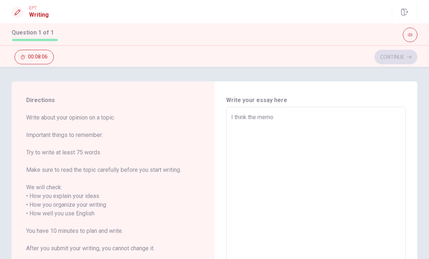
type textarea "I think the memor"
type textarea "x"
type textarea "I think the memory"
type textarea "x"
type textarea "I think the memory"
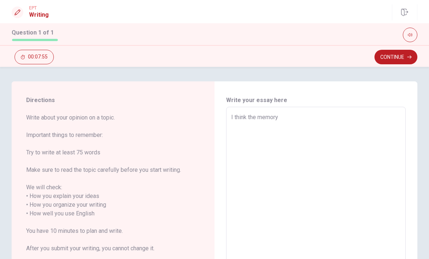
type textarea "x"
type textarea "I think the memory b"
type textarea "x"
type textarea "I think the memory be"
type textarea "x"
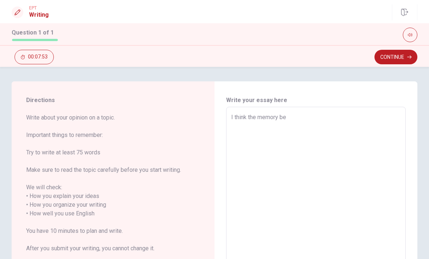
type textarea "I think the memory bec"
type textarea "x"
type textarea "I think the memory beco"
type textarea "x"
type textarea "I think the memory becou"
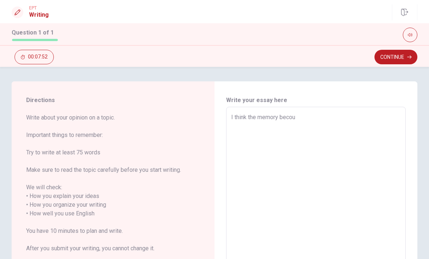
type textarea "x"
type textarea "I think the memory becous"
type textarea "x"
type textarea "I think the memory becouse"
type textarea "x"
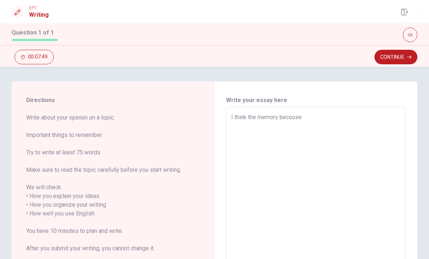
type textarea "I think the memory becouses"
type textarea "x"
type textarea "I think the memory becouse"
type textarea "x"
type textarea "I think the memory becouse"
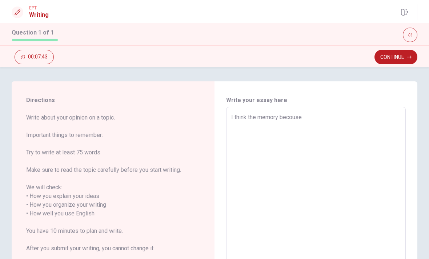
type textarea "x"
type textarea "I think the memory becouse p"
type textarea "x"
type textarea "I think the memory becouse pe"
type textarea "x"
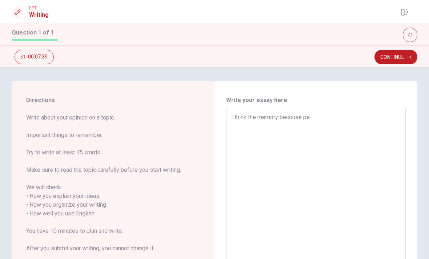
type textarea "I think the memory becouse pep"
type textarea "x"
type textarea "I think the memory becouse pepl"
type textarea "x"
type textarea "I think the memory becouse [PERSON_NAME]"
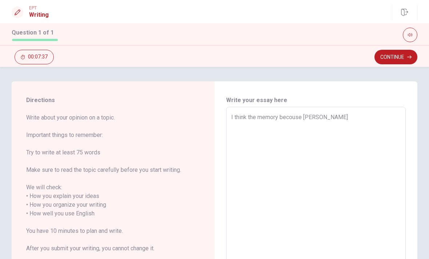
type textarea "x"
type textarea "I think the memory becouse [PERSON_NAME]"
type textarea "x"
type textarea "I think the memory becouse [PERSON_NAME]"
type textarea "x"
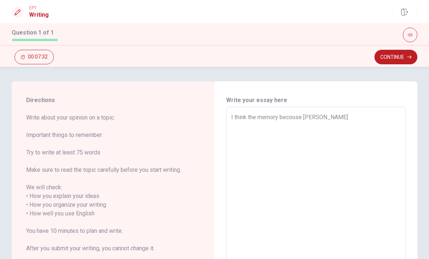
type textarea "I think the memory becouse pepl"
type textarea "x"
type textarea "I think the memory becouse pep"
type textarea "x"
type textarea "I think the memory becouse pepl"
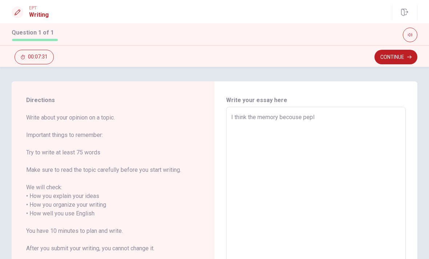
type textarea "x"
type textarea "I think the memory becouse [PERSON_NAME]"
type textarea "x"
type textarea "I think the memory becouse pepl"
type textarea "x"
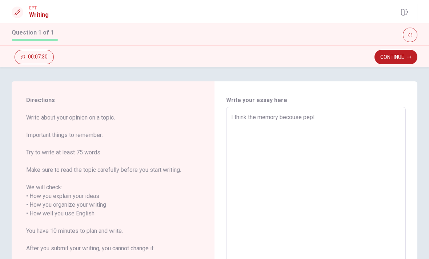
type textarea "I think the memory becouse pep"
type textarea "x"
type textarea "I think the memory becouse [PERSON_NAME]"
type textarea "x"
type textarea "I think the memory becouse [PERSON_NAME];"
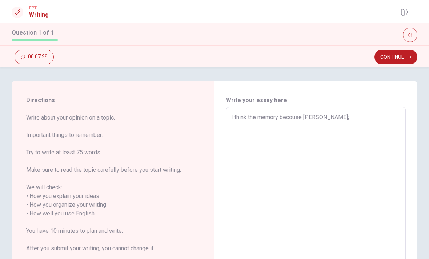
type textarea "x"
type textarea "I think the memory becouse [PERSON_NAME]"
type textarea "x"
type textarea "I think the memory becouse [PERSON_NAME]"
type textarea "x"
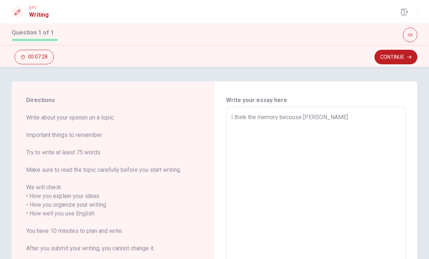
type textarea "I think the memory becouse [PERSON_NAME]"
type textarea "x"
type textarea "I think the memory becouse [PERSON_NAME]"
type textarea "x"
type textarea "I think the memory becouse [PERSON_NAME]"
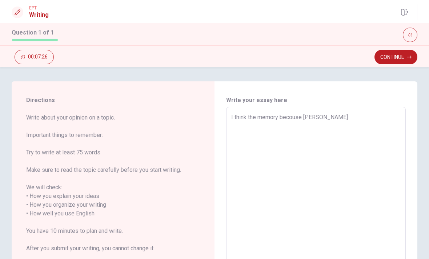
type textarea "x"
type textarea "I think the memory becouse pep"
type textarea "x"
type textarea "I think the memory becouse [PERSON_NAME]"
type textarea "x"
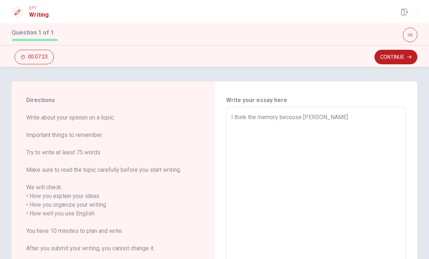
type textarea "I think the memory becouse [PERSON_NAME]"
type textarea "x"
type textarea "I think the memory becouse [PERSON_NAME]"
type textarea "x"
type textarea "I think the memory becouse pep"
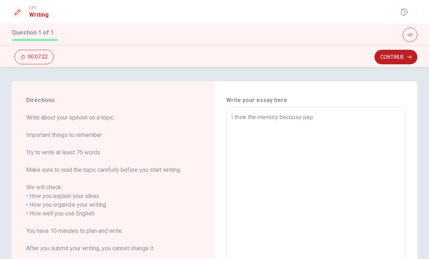
type textarea "x"
type textarea "I think the memory becouse pe"
type textarea "x"
type textarea "I think the memory becouse p"
type textarea "x"
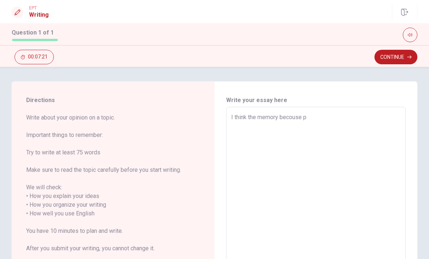
type textarea "I think the memory becouse"
type textarea "x"
type textarea "I think the memory becouse f"
type textarea "x"
type textarea "I think the memory becouse fa"
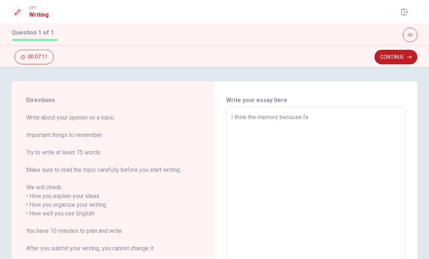
type textarea "x"
type textarea "I think the memory becouse fam"
type textarea "x"
type textarea "I think the memory becouse fami"
type textarea "x"
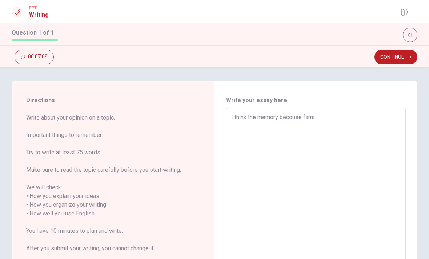
type textarea "I think the memory becouse famil"
type textarea "x"
type textarea "I think the memory becouse family"
type textarea "x"
type textarea "I think the memory becouse family"
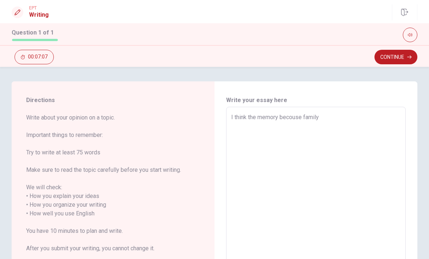
type textarea "x"
type textarea "I think the memory becouse family a"
type textarea "x"
type textarea "I think the memory becouse family an"
type textarea "x"
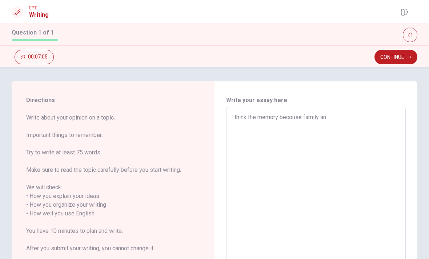
type textarea "I think the memory becouse family and"
type textarea "x"
type textarea "I think the memory becouse family and"
type textarea "x"
type textarea "I think the memory becouse family and f"
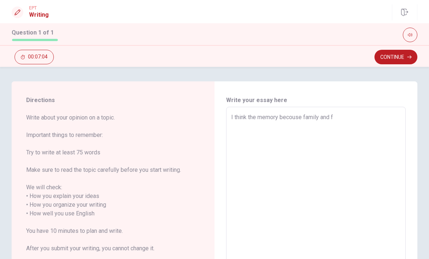
type textarea "x"
